Goal: Task Accomplishment & Management: Complete application form

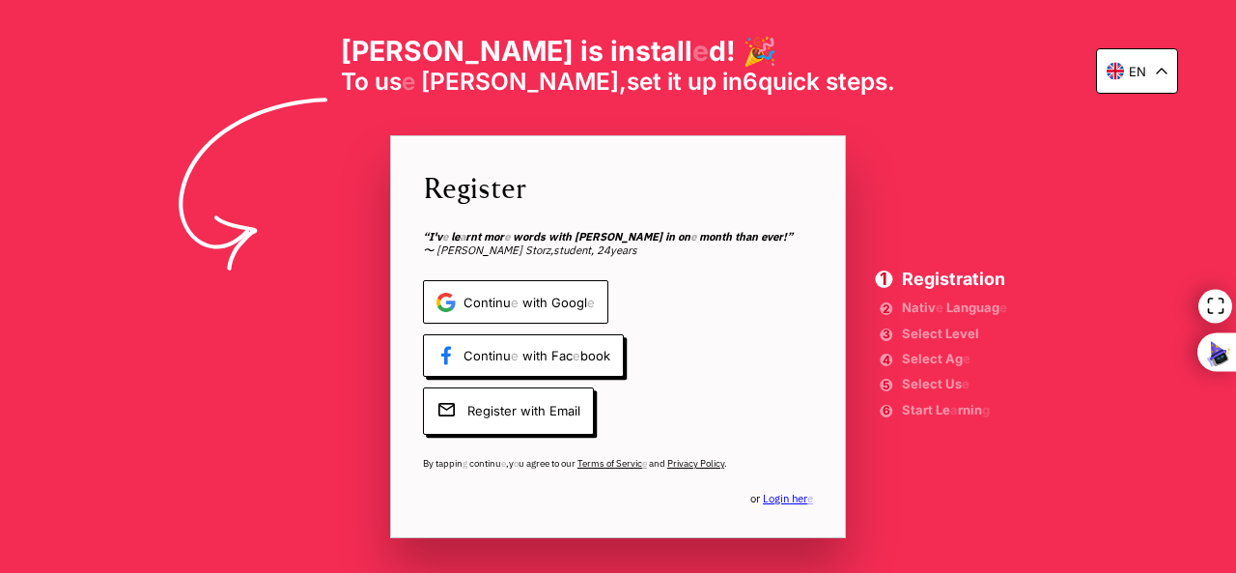
click at [439, 300] on icon at bounding box center [445, 297] width 15 height 8
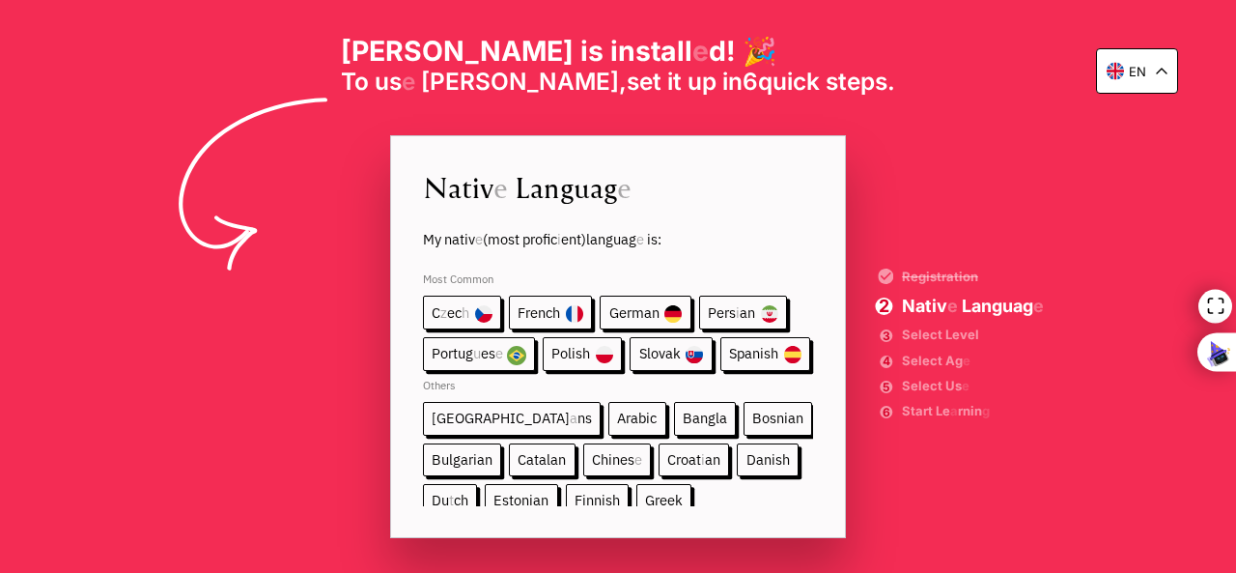
scroll to position [39, 0]
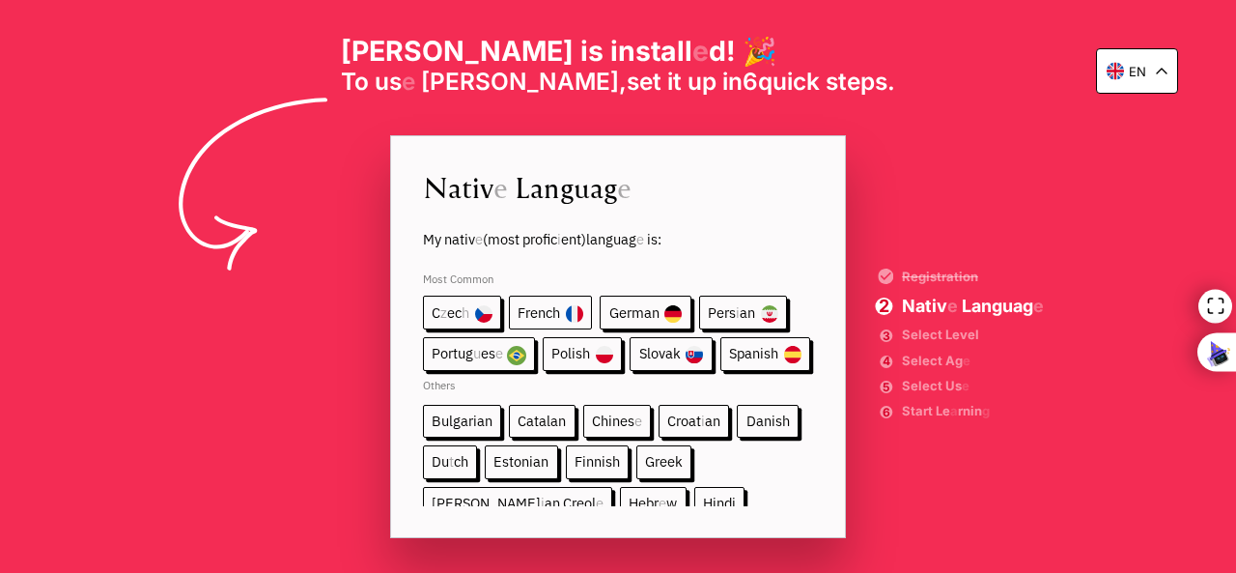
click at [556, 305] on readpronunciation-word "French" at bounding box center [539, 312] width 42 height 18
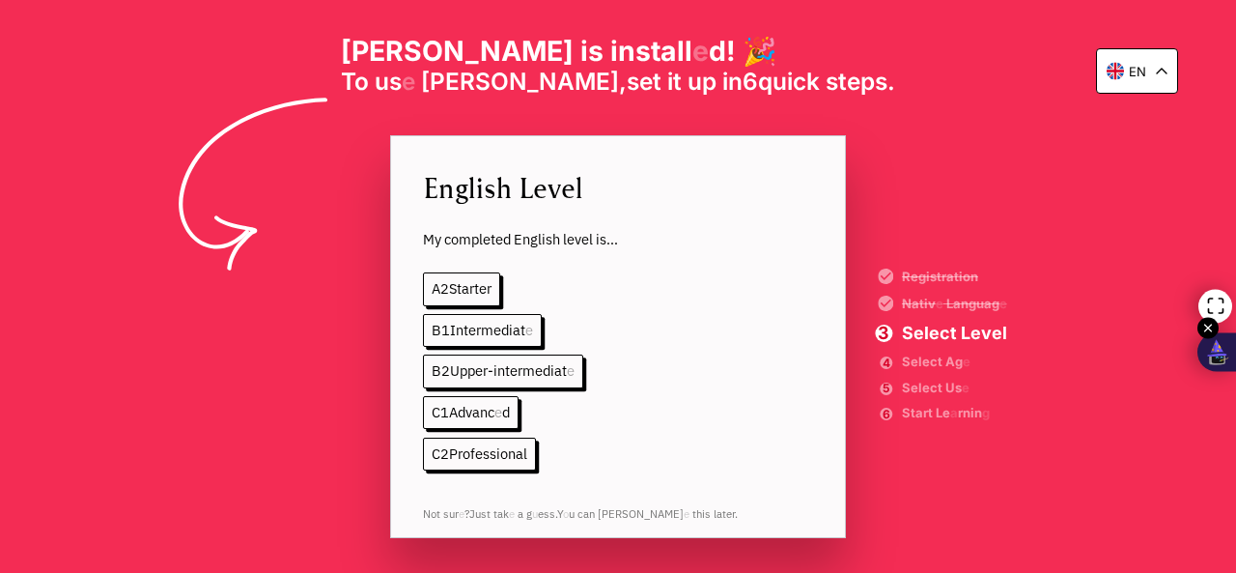
click at [1217, 347] on icon at bounding box center [1216, 348] width 15 height 16
click at [211, 360] on div "en [PERSON_NAME] is install e d ! 🎉 To us e [PERSON_NAME] , set it up in 6 quic…" at bounding box center [618, 286] width 1236 height 573
click at [452, 336] on readpronunciation-span "Intermediat" at bounding box center [487, 330] width 75 height 18
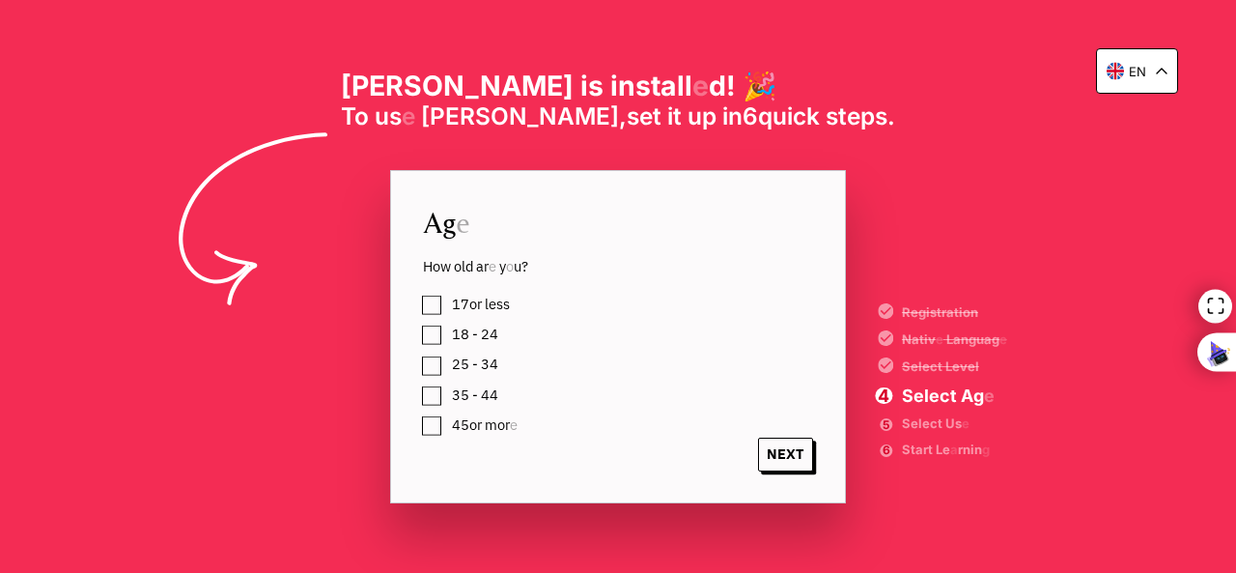
click at [445, 309] on label "17 or less" at bounding box center [477, 304] width 65 height 25
click at [784, 453] on readpronunciation-word "NEXT" at bounding box center [786, 453] width 38 height 18
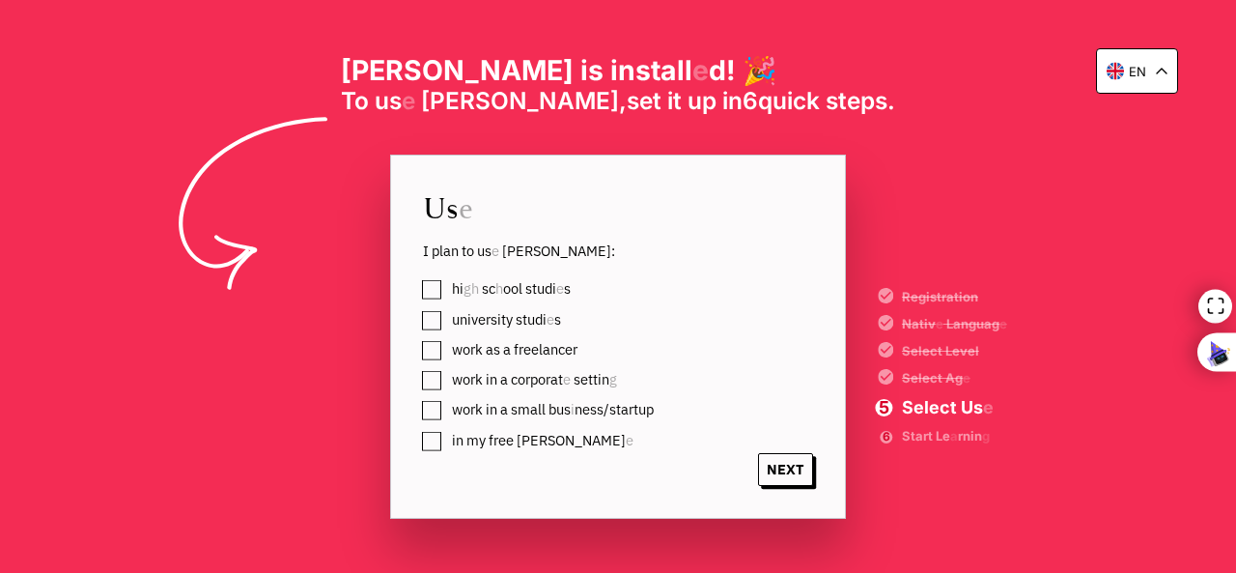
click at [456, 441] on readpronunciation-word "in" at bounding box center [458, 440] width 12 height 18
click at [790, 481] on span "NEXT" at bounding box center [785, 470] width 55 height 34
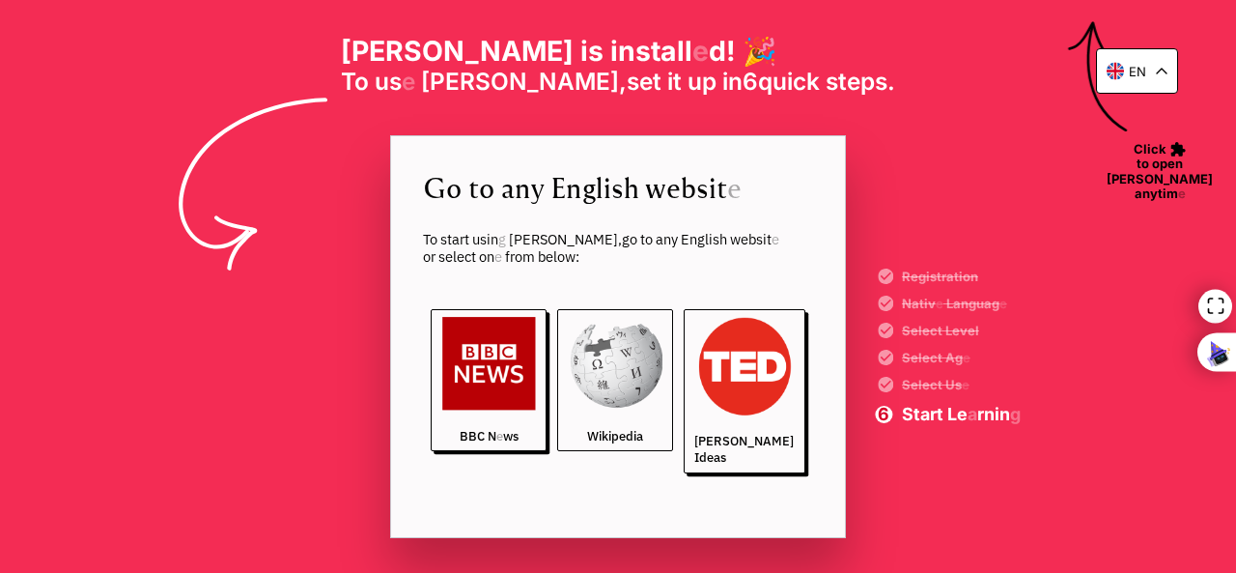
click at [614, 394] on img at bounding box center [616, 364] width 94 height 94
